Goal: Use online tool/utility: Utilize a website feature to perform a specific function

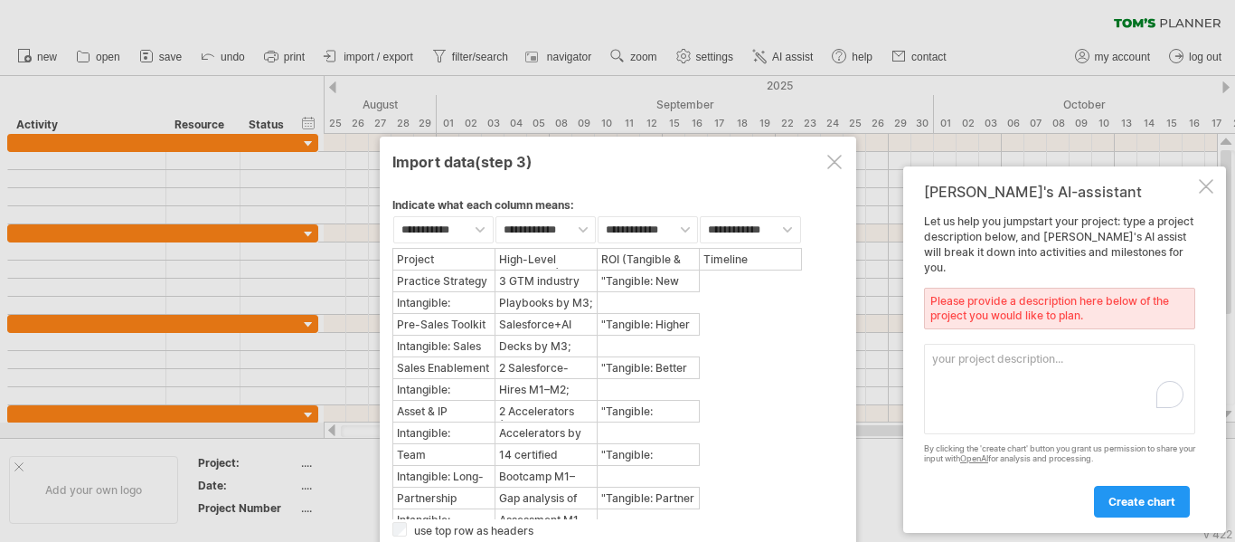
select select "***"
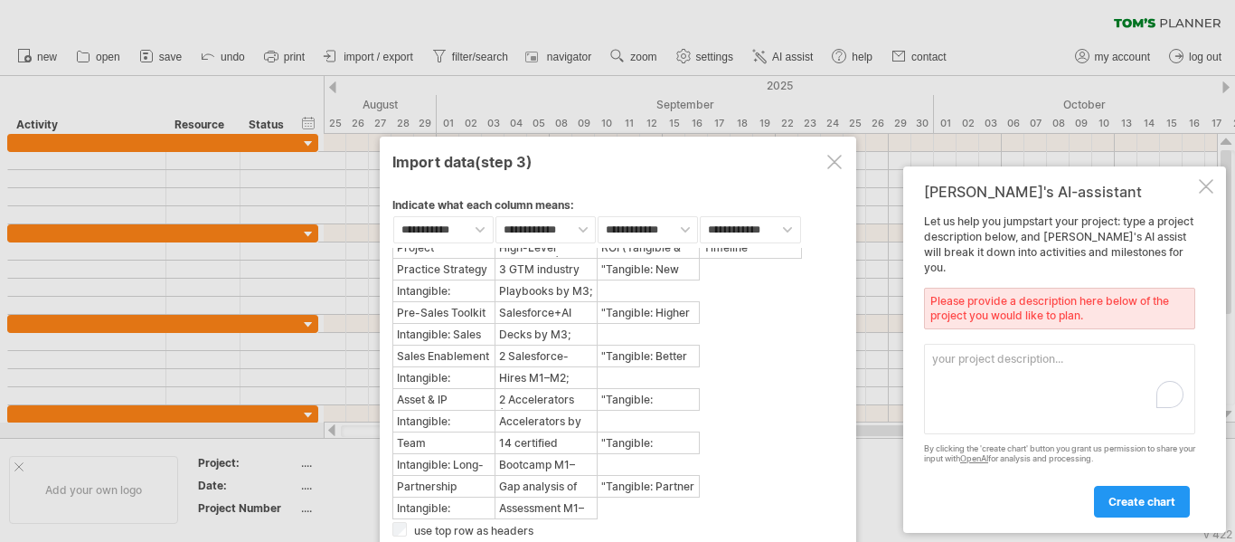
scroll to position [170, 0]
type textarea "CEO salesforce practise rodmap"
click at [1145, 496] on span "create chart" at bounding box center [1141, 502] width 67 height 14
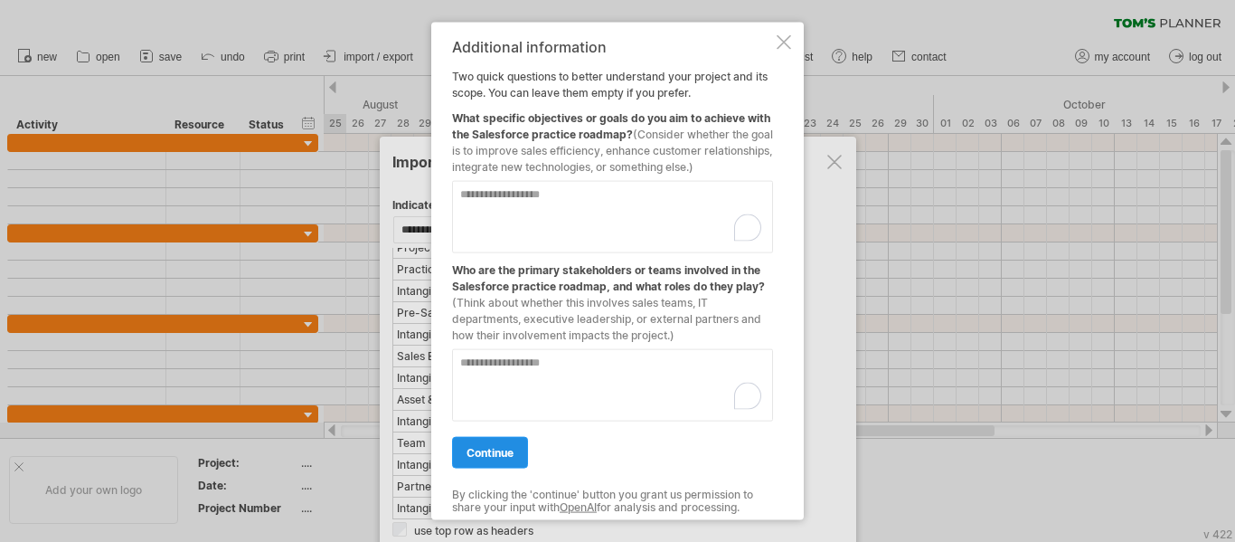
click at [492, 458] on span "continue" at bounding box center [490, 452] width 47 height 14
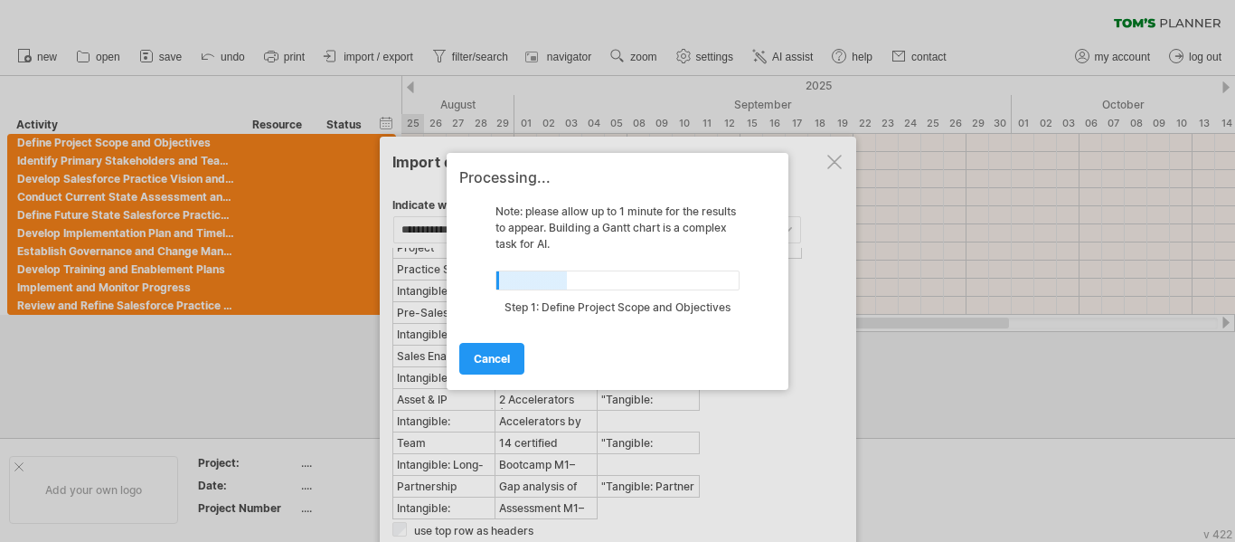
click at [492, 458] on div at bounding box center [617, 271] width 1235 height 542
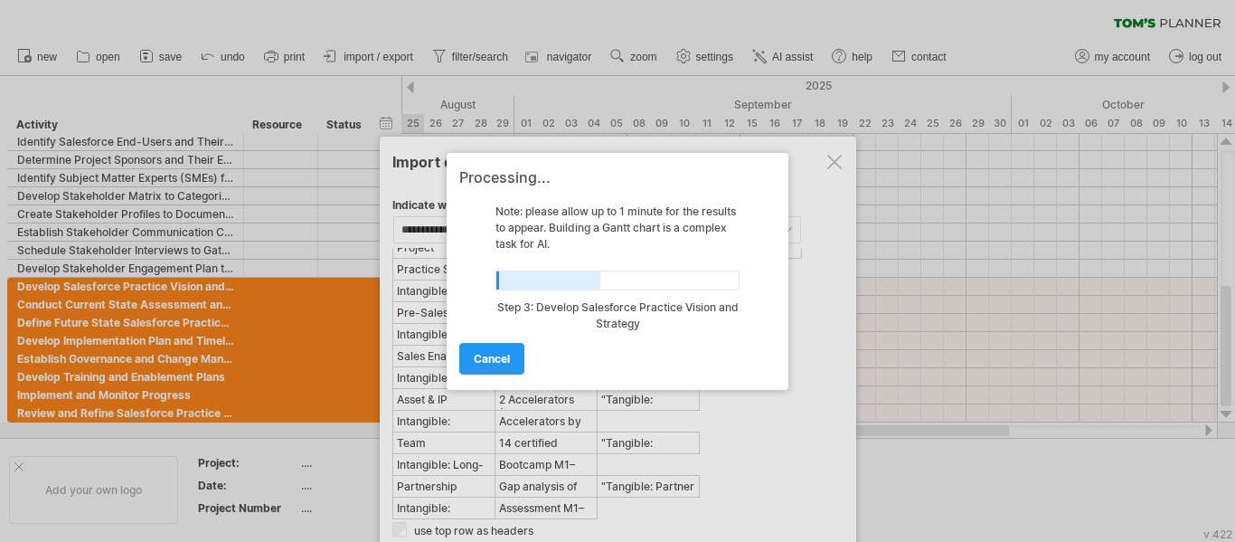
click at [492, 458] on div at bounding box center [617, 271] width 1235 height 542
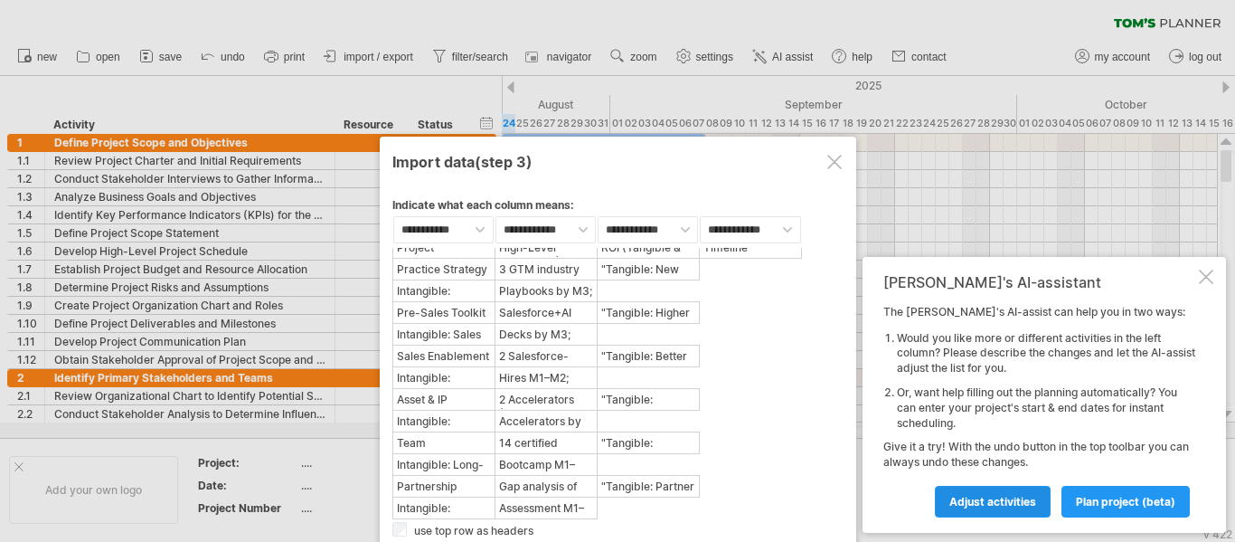
click at [1016, 495] on span "Adjust activities" at bounding box center [992, 502] width 87 height 14
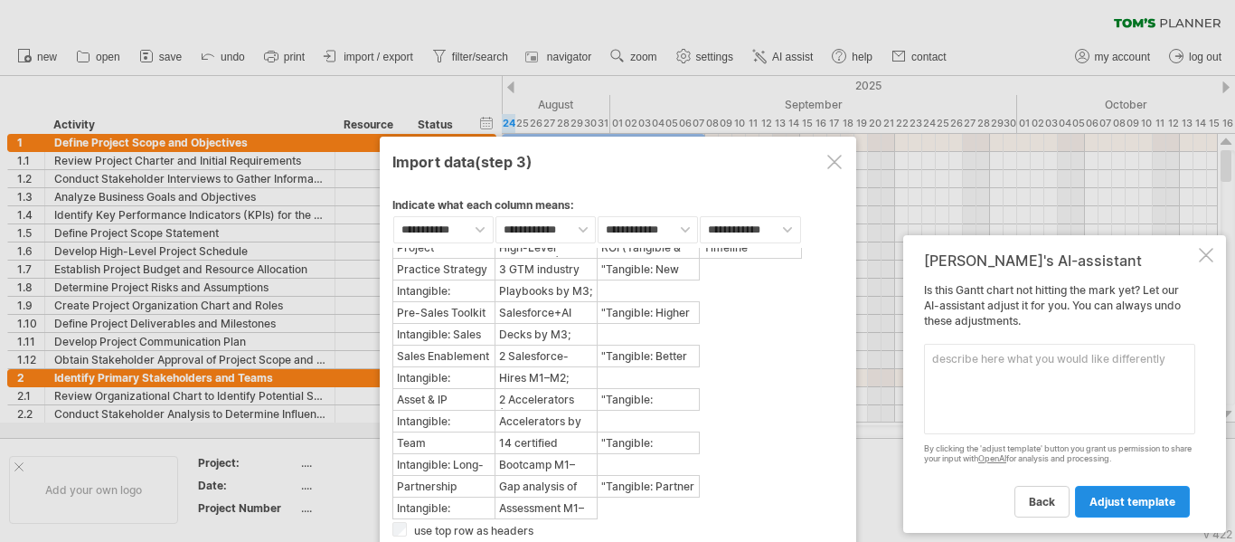
click at [1148, 495] on span "adjust template" at bounding box center [1132, 502] width 86 height 14
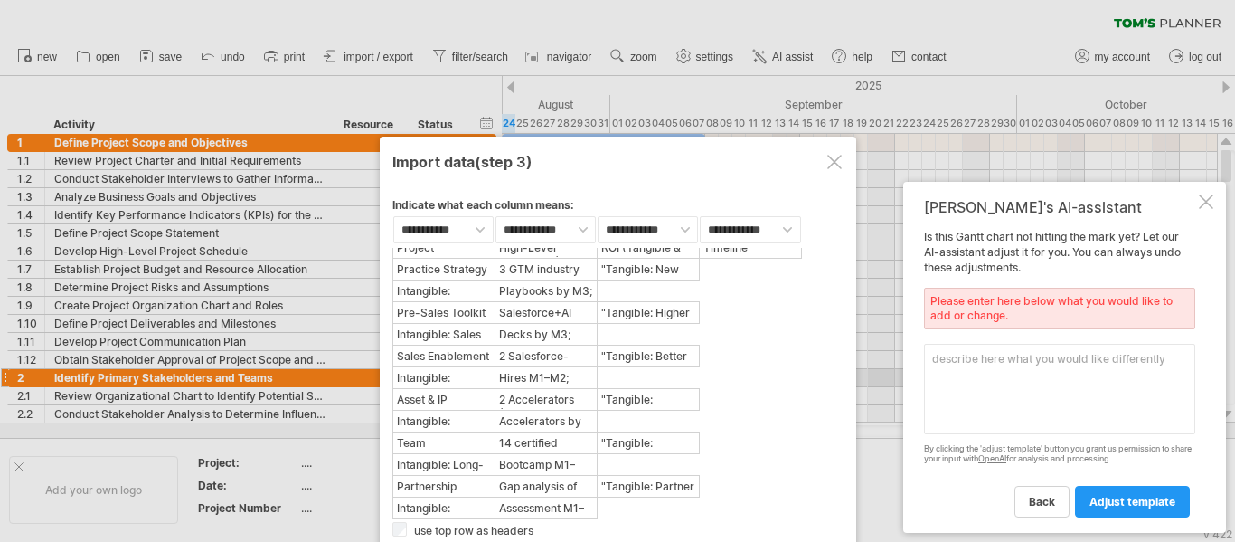
click at [1120, 373] on textarea at bounding box center [1059, 389] width 271 height 90
click at [1205, 201] on div at bounding box center [1206, 201] width 14 height 14
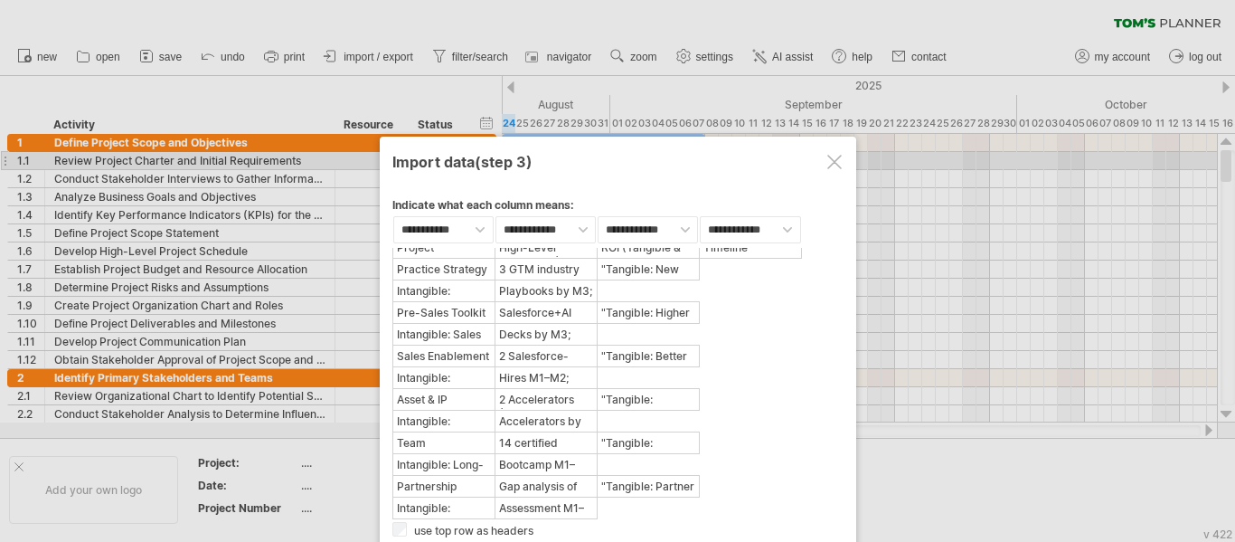
click at [831, 162] on div at bounding box center [834, 162] width 14 height 14
